Goal: Find specific page/section

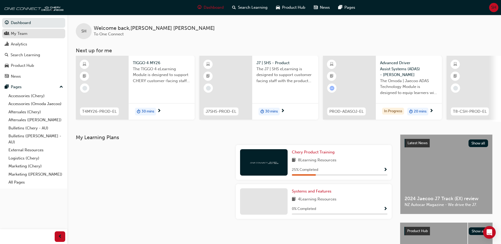
click at [17, 34] on div "My Team" at bounding box center [19, 34] width 17 height 6
